Goal: Task Accomplishment & Management: Complete application form

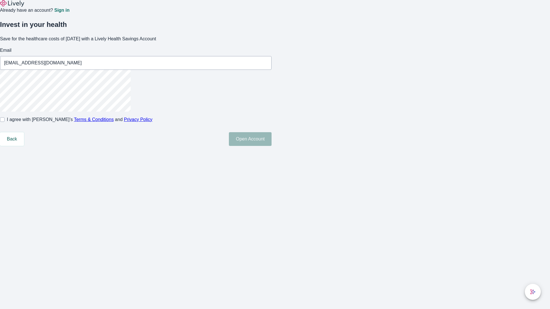
click at [5, 122] on input "I agree with Lively’s Terms & Conditions and Privacy Policy" at bounding box center [2, 119] width 5 height 5
checkbox input "true"
click at [272, 146] on button "Open Account" at bounding box center [250, 139] width 43 height 14
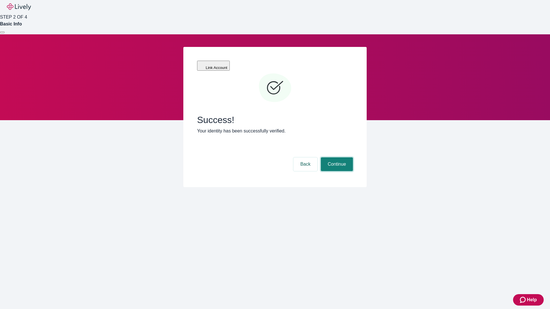
click at [336, 158] on button "Continue" at bounding box center [337, 165] width 32 height 14
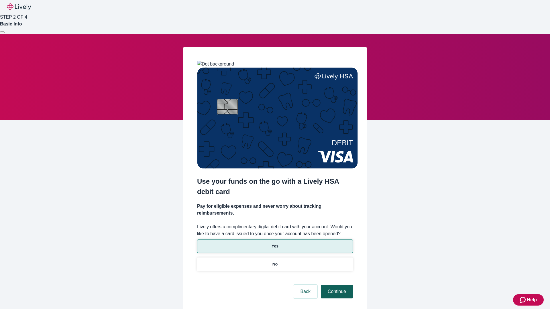
click at [275, 244] on p "Yes" at bounding box center [275, 247] width 7 height 6
click at [336, 285] on button "Continue" at bounding box center [337, 292] width 32 height 14
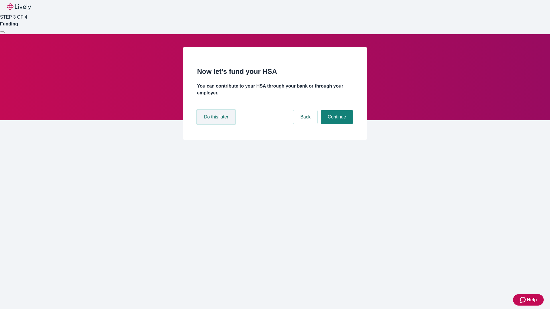
click at [217, 124] on button "Do this later" at bounding box center [216, 117] width 38 height 14
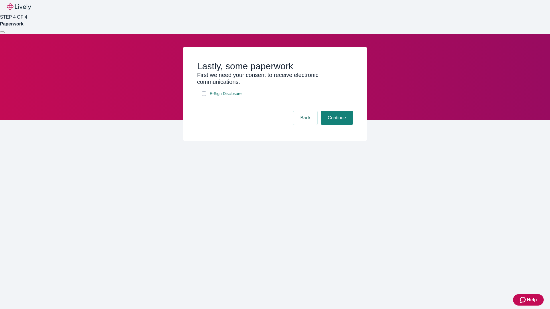
click at [204, 96] on input "E-Sign Disclosure" at bounding box center [204, 93] width 5 height 5
checkbox input "true"
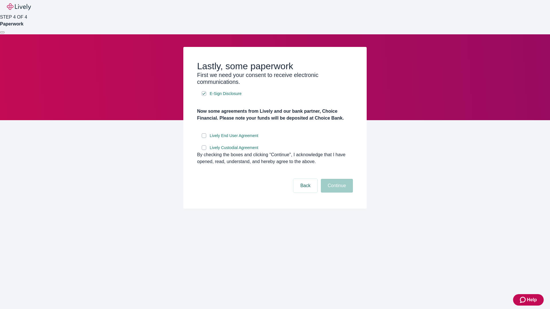
click at [204, 138] on input "Lively End User Agreement" at bounding box center [204, 135] width 5 height 5
checkbox input "true"
click at [204, 150] on input "Lively Custodial Agreement" at bounding box center [204, 148] width 5 height 5
checkbox input "true"
click at [336, 193] on button "Continue" at bounding box center [337, 186] width 32 height 14
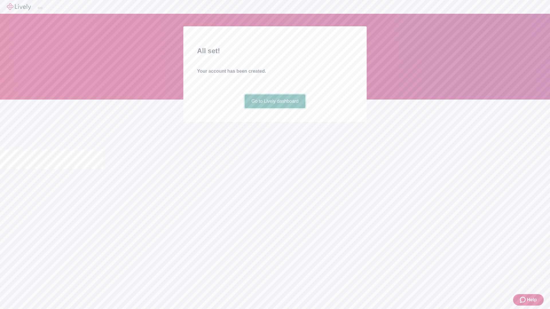
click at [275, 108] on link "Go to Lively dashboard" at bounding box center [275, 102] width 61 height 14
